Goal: Task Accomplishment & Management: Use online tool/utility

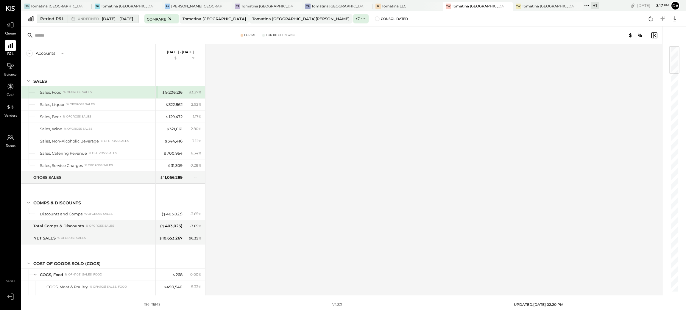
click at [53, 18] on div "Period P&L" at bounding box center [52, 19] width 24 height 6
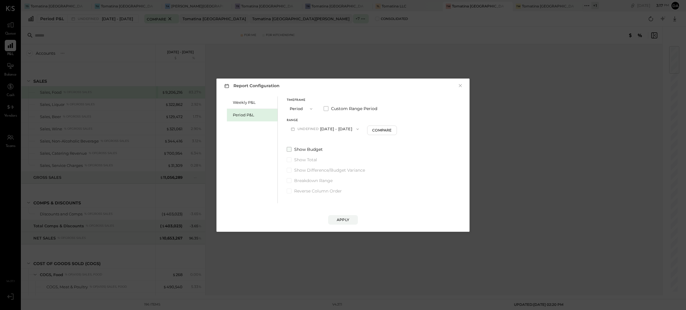
click at [287, 148] on span at bounding box center [289, 149] width 5 height 5
click at [341, 217] on div "Apply" at bounding box center [343, 219] width 13 height 5
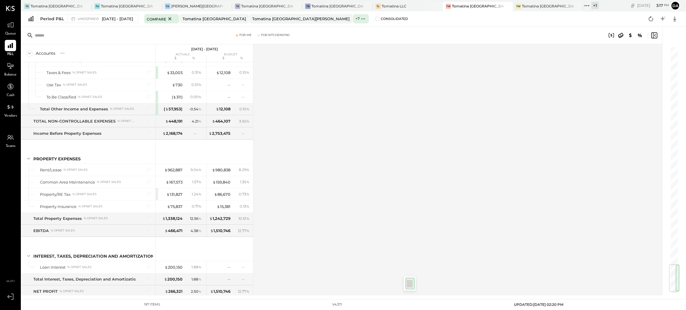
scroll to position [1862, 0]
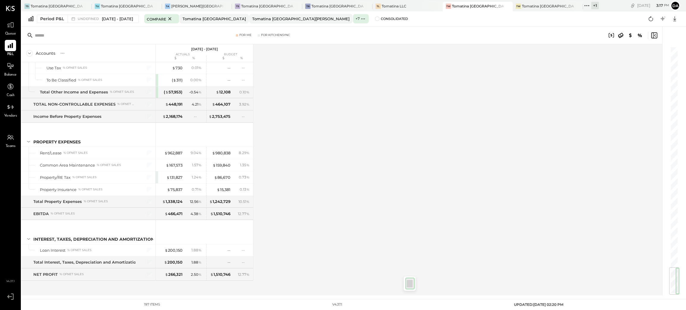
drag, startPoint x: 670, startPoint y: 59, endPoint x: 679, endPoint y: 287, distance: 228.8
click at [679, 287] on div at bounding box center [671, 160] width 18 height 269
click at [53, 21] on div "Period P&L" at bounding box center [52, 19] width 24 height 6
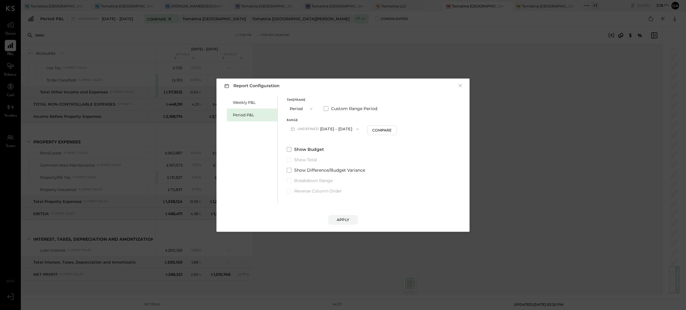
click at [288, 149] on span at bounding box center [289, 149] width 5 height 5
click at [343, 218] on div "Apply" at bounding box center [343, 219] width 13 height 5
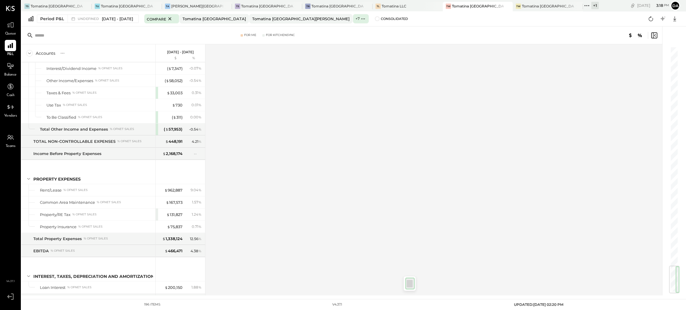
scroll to position [1850, 0]
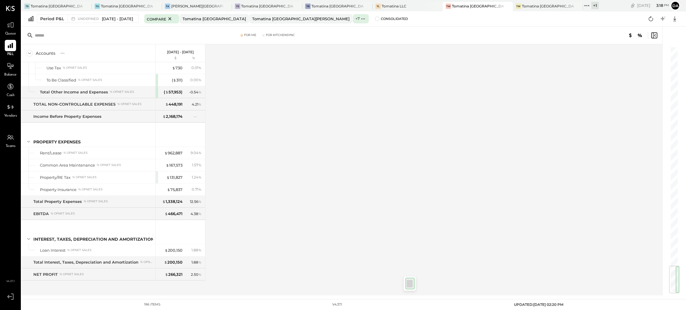
drag, startPoint x: 672, startPoint y: 116, endPoint x: 664, endPoint y: 287, distance: 171.1
click at [664, 287] on div at bounding box center [671, 160] width 18 height 269
click at [375, 19] on span at bounding box center [377, 18] width 5 height 5
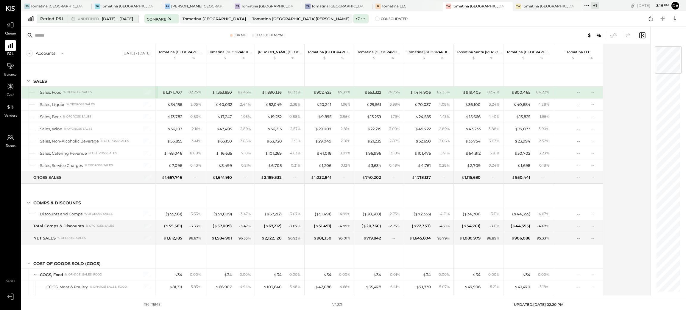
click at [112, 19] on span "[DATE] - [DATE]" at bounding box center [117, 19] width 31 height 6
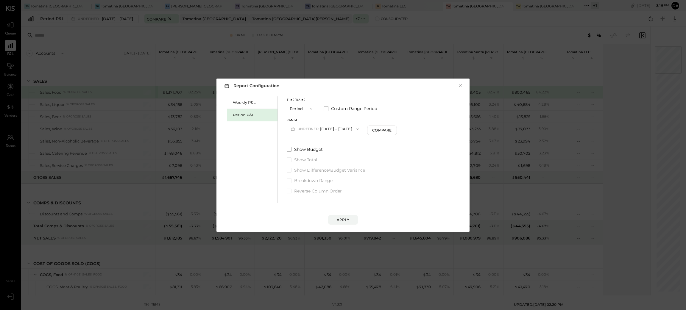
click at [321, 129] on button "undefined [DATE] - [DATE]" at bounding box center [325, 129] width 76 height 11
click at [316, 179] on span "[DATE] - [DATE]" at bounding box center [313, 177] width 28 height 5
click at [343, 127] on button "P11 [DATE] - [DATE]" at bounding box center [317, 129] width 60 height 11
click at [318, 141] on span "[DATE] - [DATE]" at bounding box center [315, 142] width 28 height 5
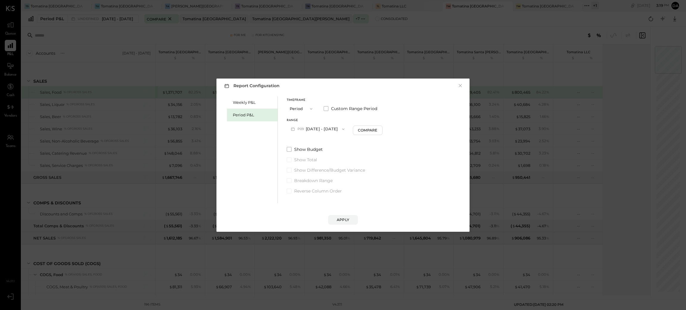
click at [309, 129] on button "P09 [DATE] - [DATE]" at bounding box center [318, 129] width 62 height 11
click at [312, 178] on span "[DATE] - [DATE]" at bounding box center [313, 177] width 28 height 5
click at [344, 129] on span "button" at bounding box center [340, 129] width 8 height 5
click at [329, 144] on span "[DATE] - [DATE]" at bounding box center [315, 142] width 28 height 5
click at [327, 109] on span at bounding box center [326, 108] width 5 height 5
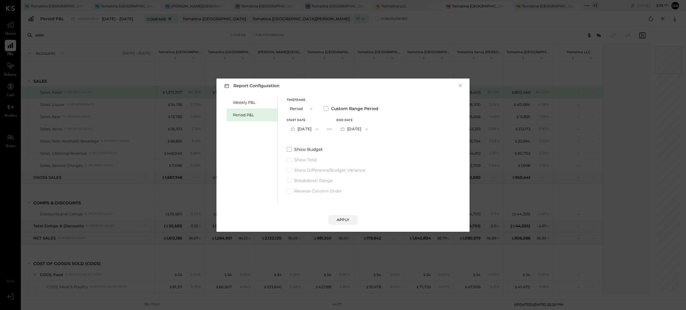
click at [310, 130] on button "[DATE]" at bounding box center [304, 129] width 35 height 11
click at [305, 171] on span "[DATE]" at bounding box center [300, 170] width 13 height 5
click at [372, 130] on button "[DATE]" at bounding box center [353, 129] width 35 height 11
click at [356, 144] on span "[DATE]" at bounding box center [350, 142] width 13 height 5
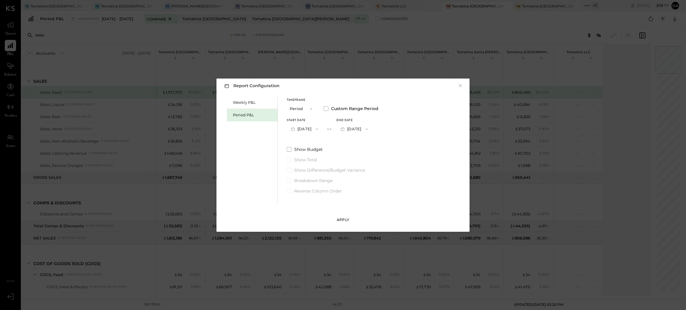
click at [344, 218] on div "Apply" at bounding box center [343, 219] width 13 height 5
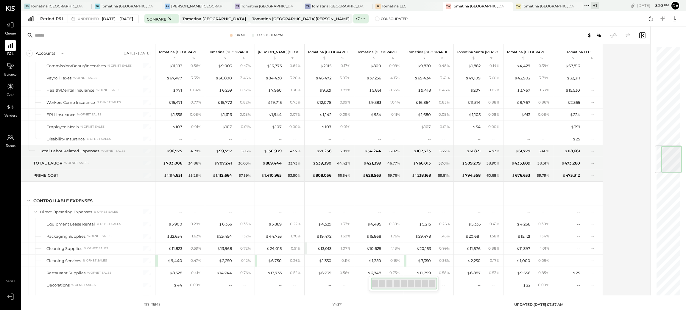
scroll to position [70, 0]
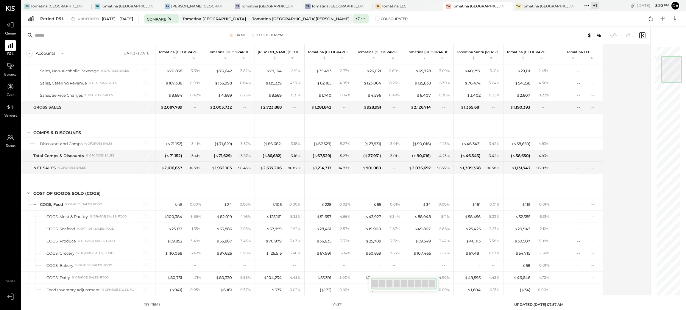
drag, startPoint x: 667, startPoint y: 113, endPoint x: 682, endPoint y: 35, distance: 79.3
click at [683, 39] on div "For Me For KitchenSync Accounts S % GL [DATE] - [DATE] Tomatina [GEOGRAPHIC_DAT…" at bounding box center [353, 160] width 664 height 269
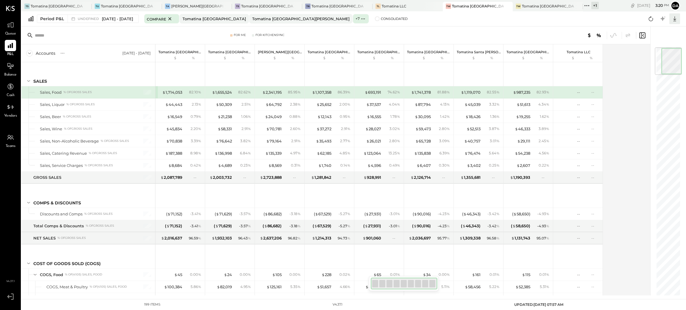
click at [674, 15] on icon at bounding box center [675, 19] width 8 height 8
click at [649, 53] on div "Excel" at bounding box center [656, 53] width 48 height 13
click at [375, 18] on span at bounding box center [377, 18] width 5 height 5
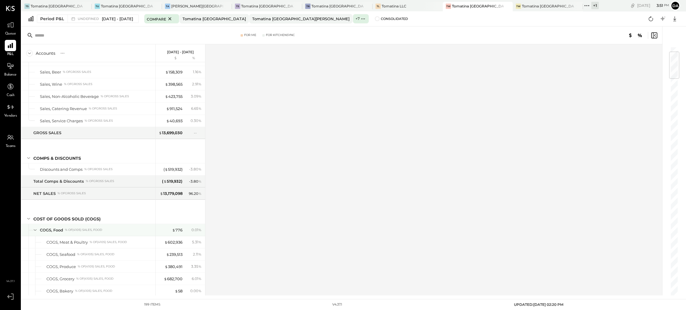
scroll to position [89, 0]
